Goal: Check status: Check status

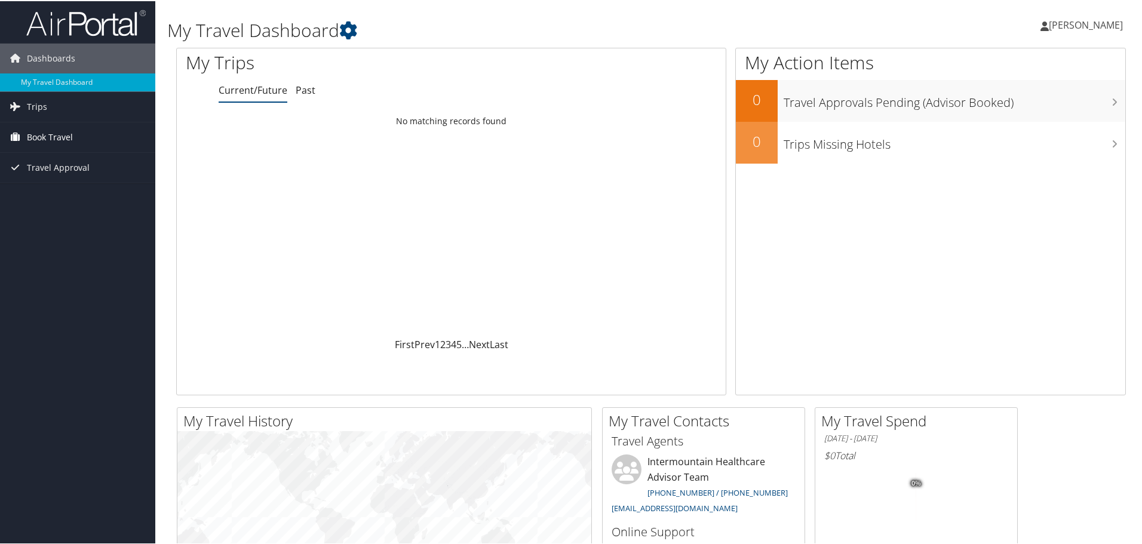
click at [60, 139] on span "Book Travel" at bounding box center [50, 136] width 46 height 30
click at [100, 196] on link "Book/Manage Online Trips" at bounding box center [77, 196] width 155 height 18
click at [54, 54] on span "Dashboards" at bounding box center [51, 57] width 48 height 30
click at [35, 93] on span "Trips" at bounding box center [37, 88] width 20 height 30
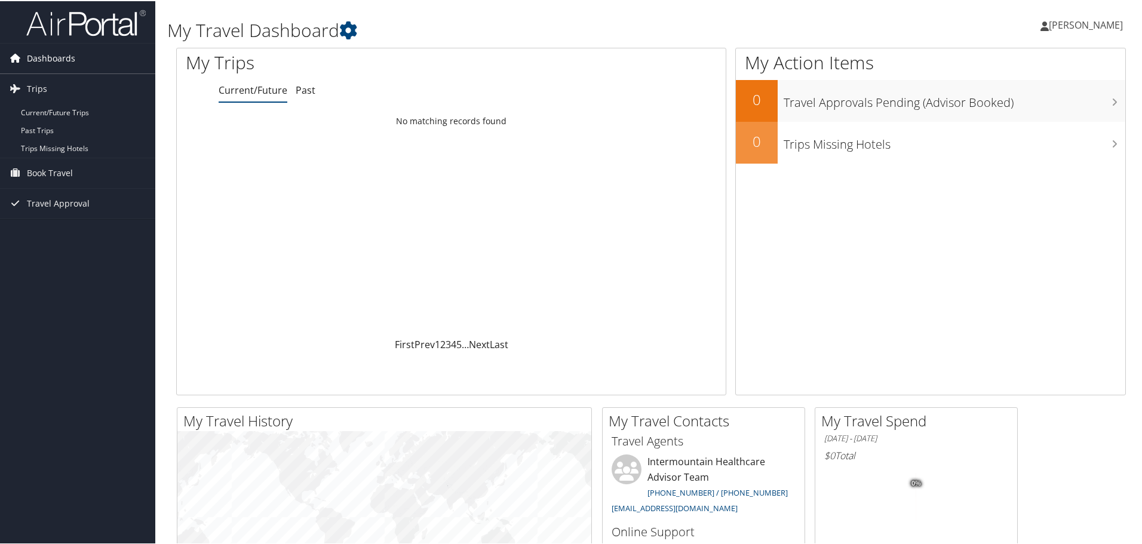
click at [44, 62] on span "Dashboards" at bounding box center [51, 57] width 48 height 30
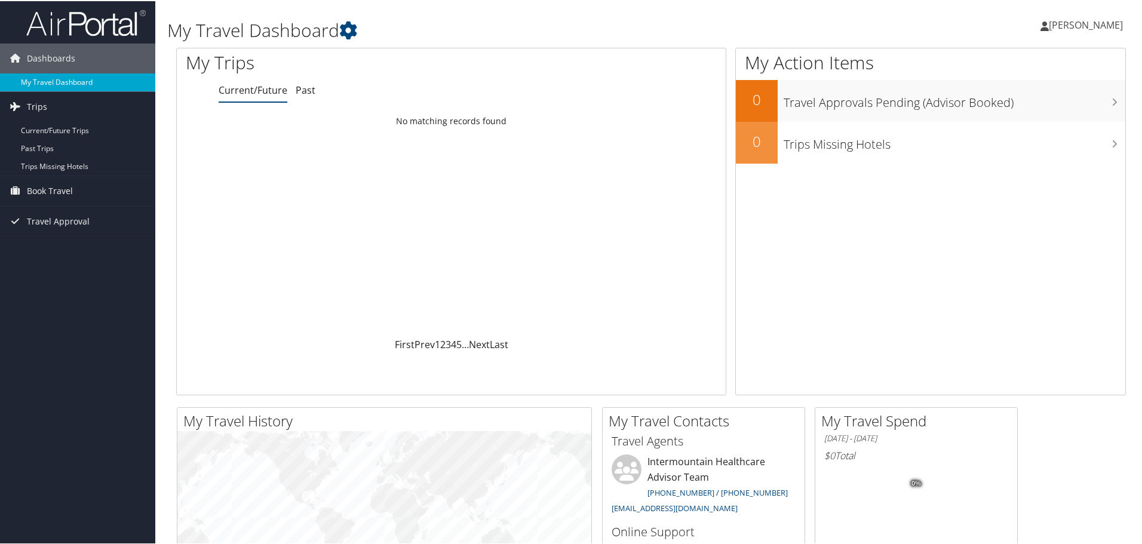
click at [47, 81] on link "My Travel Dashboard" at bounding box center [77, 81] width 155 height 18
click at [303, 83] on link "Past" at bounding box center [306, 88] width 20 height 13
click at [252, 92] on link "Current/Future" at bounding box center [253, 88] width 69 height 13
click at [54, 168] on span "Travel Approval" at bounding box center [58, 167] width 63 height 30
click at [105, 190] on link "Pending Trip Approvals" at bounding box center [77, 191] width 155 height 18
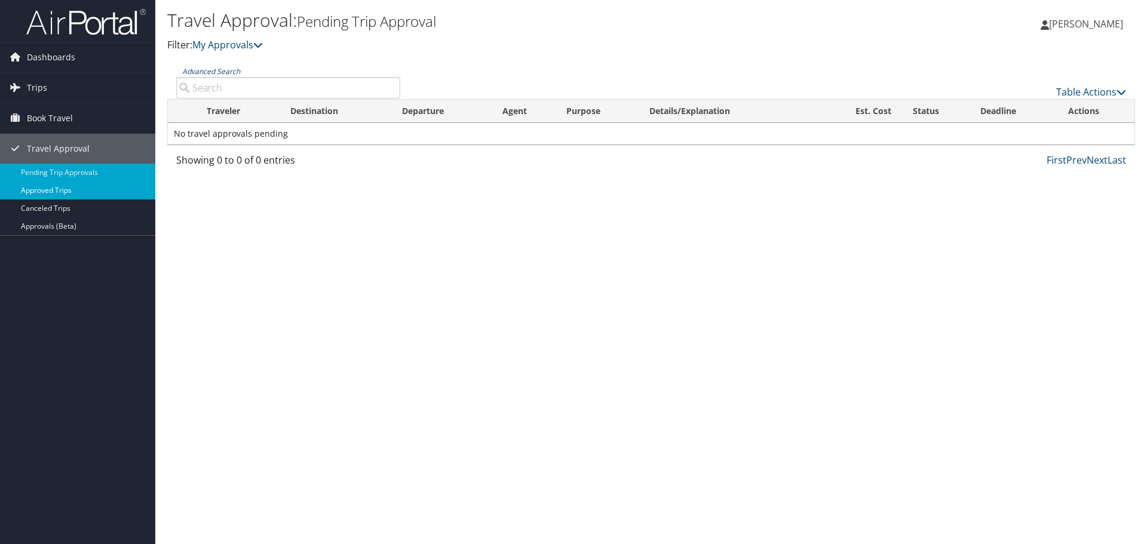
click at [58, 193] on link "Approved Trips" at bounding box center [77, 191] width 155 height 18
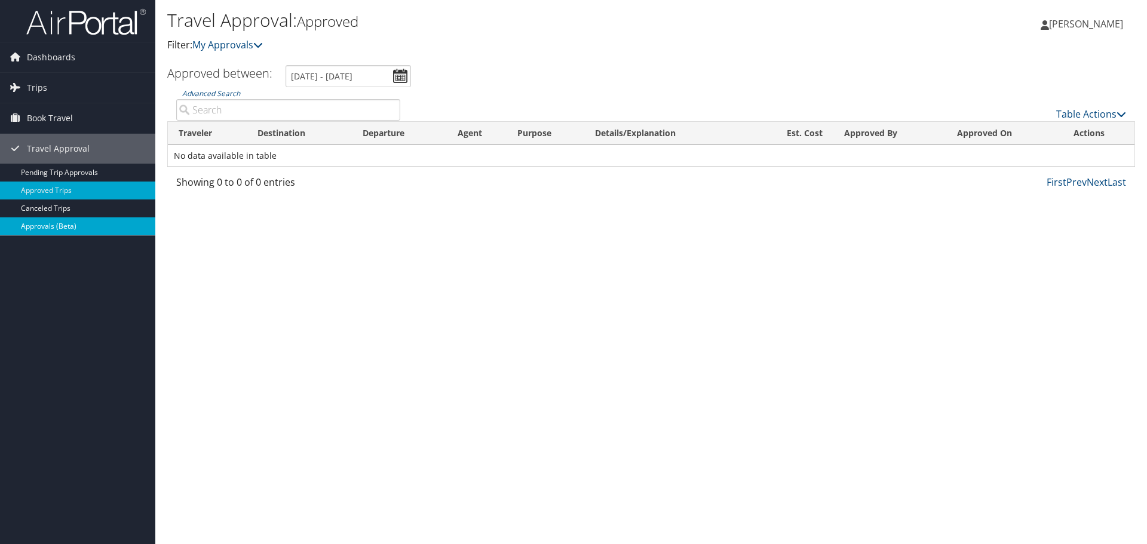
click at [78, 226] on link "Approvals (Beta)" at bounding box center [77, 226] width 155 height 18
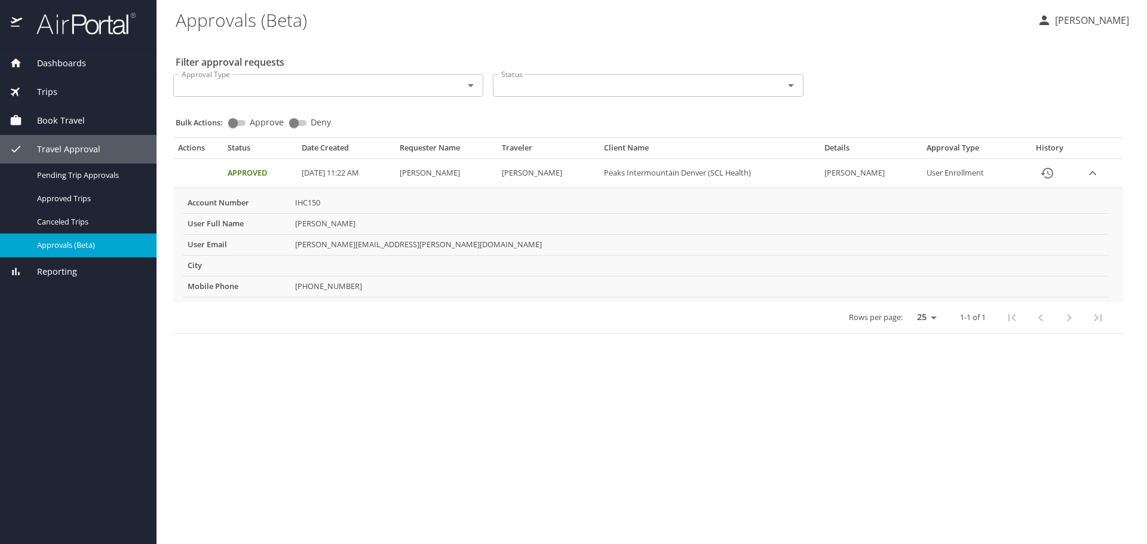
click at [67, 57] on span "Dashboards" at bounding box center [54, 63] width 64 height 13
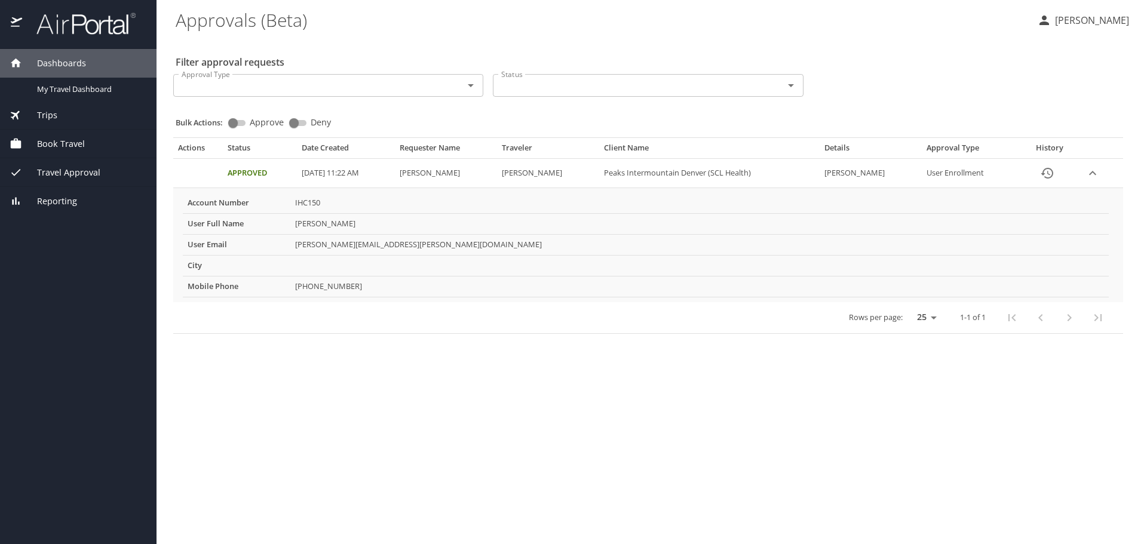
click at [78, 56] on div "Dashboards" at bounding box center [78, 63] width 156 height 29
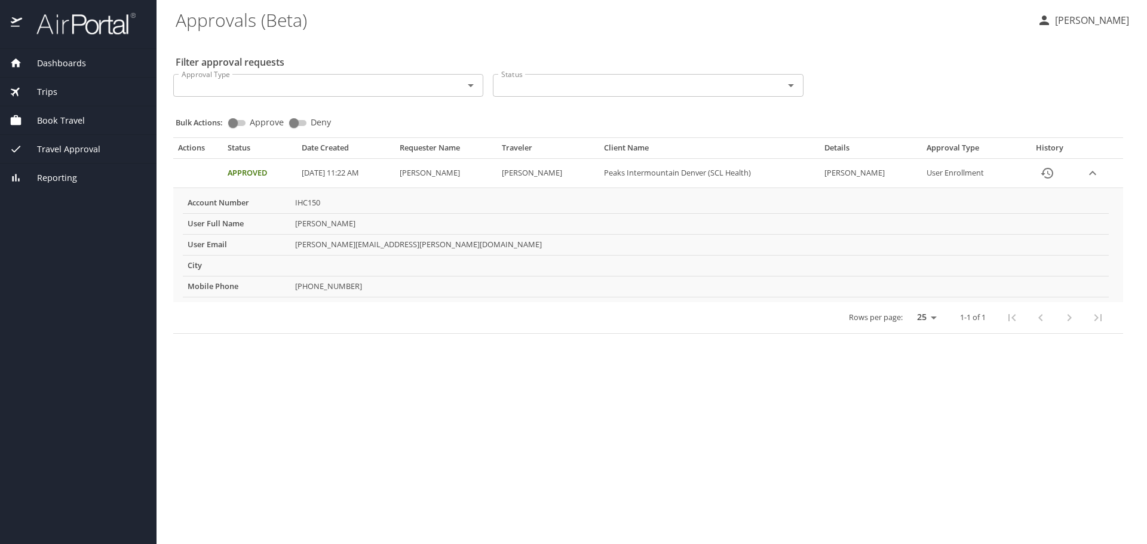
drag, startPoint x: 24, startPoint y: 62, endPoint x: 18, endPoint y: 59, distance: 7.0
click at [24, 60] on span "Dashboards" at bounding box center [54, 63] width 64 height 13
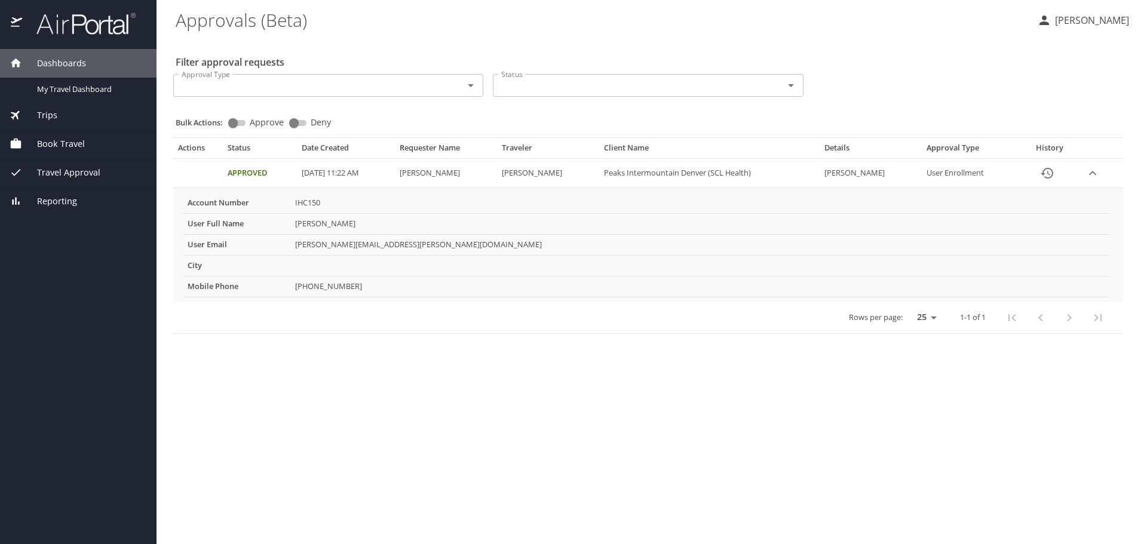
click at [13, 59] on icon at bounding box center [16, 63] width 13 height 13
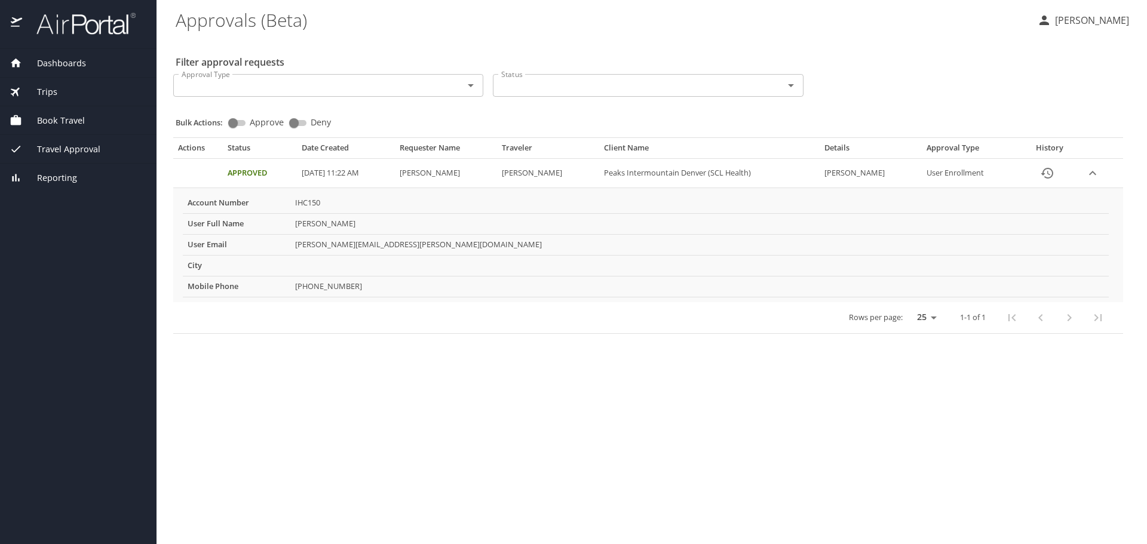
click at [13, 59] on icon at bounding box center [16, 63] width 13 height 13
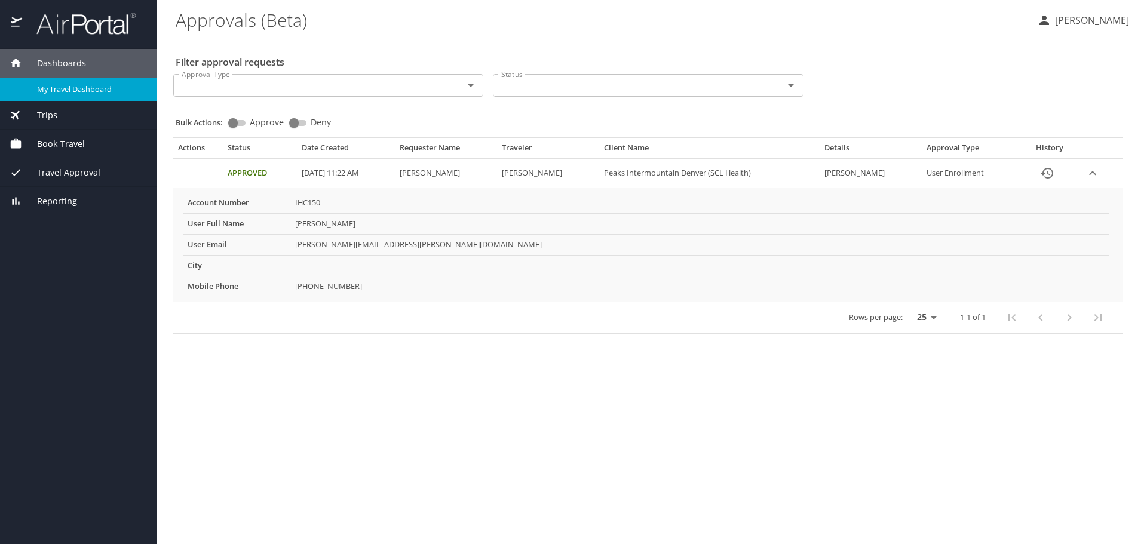
click at [53, 82] on div "My Travel Dashboard" at bounding box center [78, 89] width 137 height 14
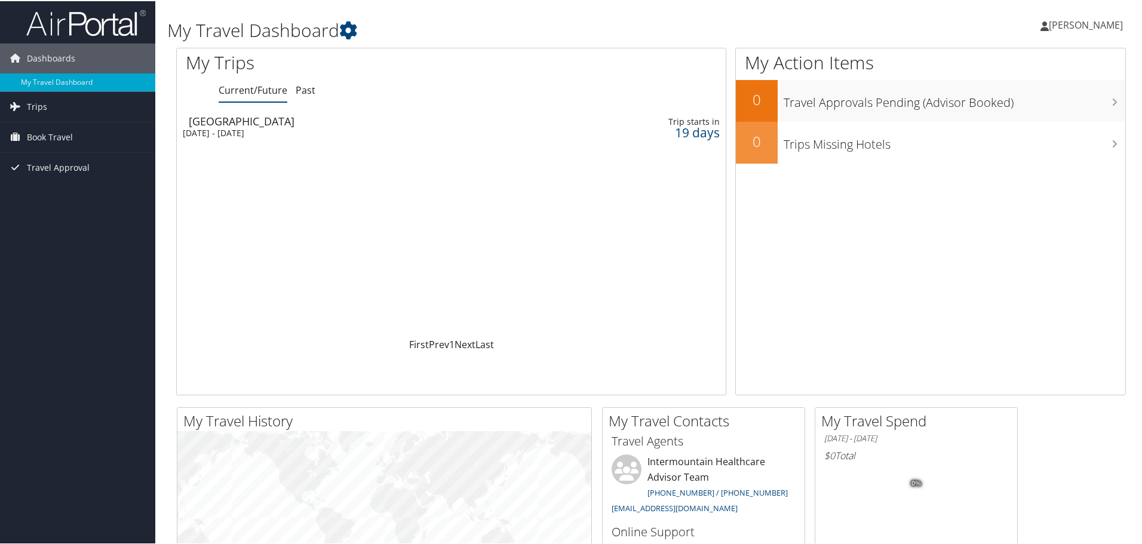
click at [288, 125] on div "Salt Lake City" at bounding box center [362, 120] width 346 height 11
